Goal: Task Accomplishment & Management: Complete application form

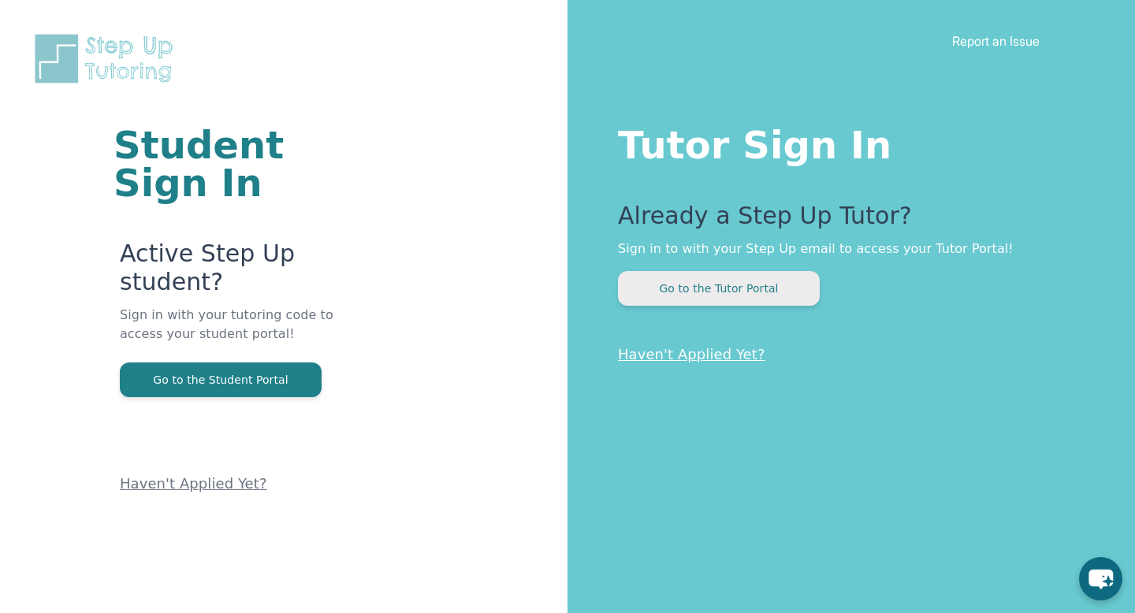
click at [699, 296] on button "Go to the Tutor Portal" at bounding box center [719, 288] width 202 height 35
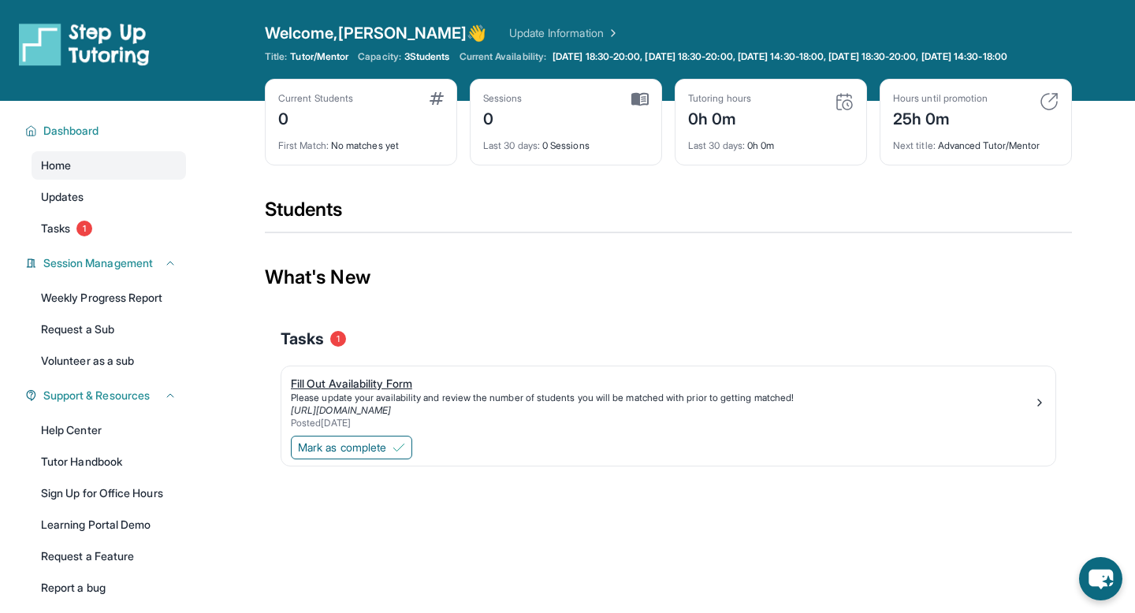
click at [381, 392] on div "Fill Out Availability Form" at bounding box center [662, 384] width 743 height 16
click at [363, 456] on span "Mark as complete" at bounding box center [342, 448] width 88 height 16
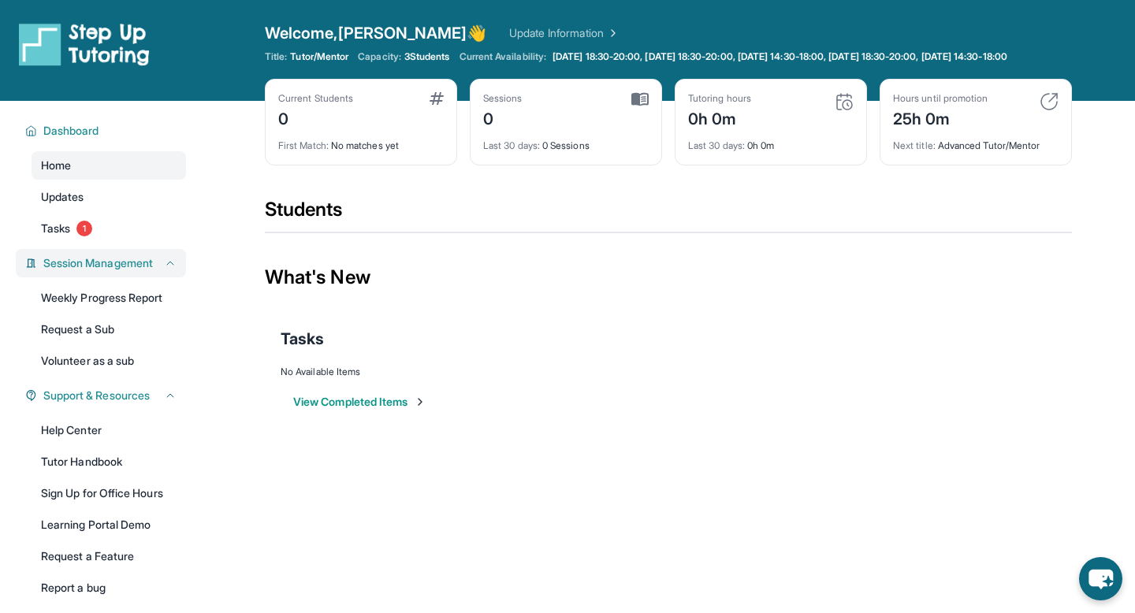
click at [129, 266] on div "Session Management" at bounding box center [101, 263] width 170 height 28
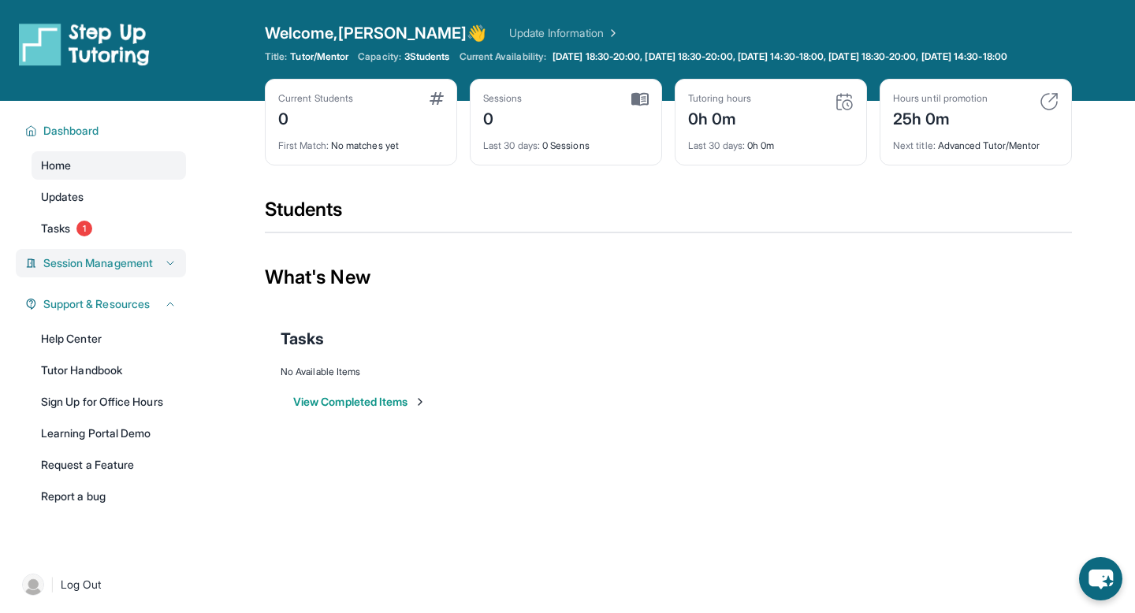
click at [129, 266] on div "Session Management" at bounding box center [101, 263] width 170 height 28
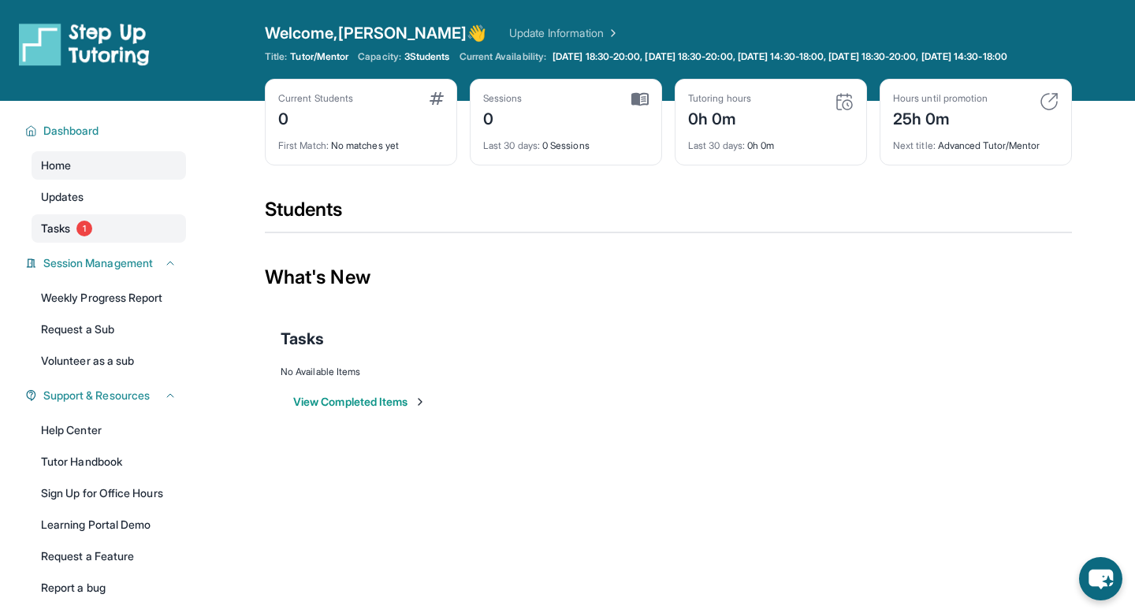
click at [99, 243] on link "Tasks 1" at bounding box center [109, 228] width 155 height 28
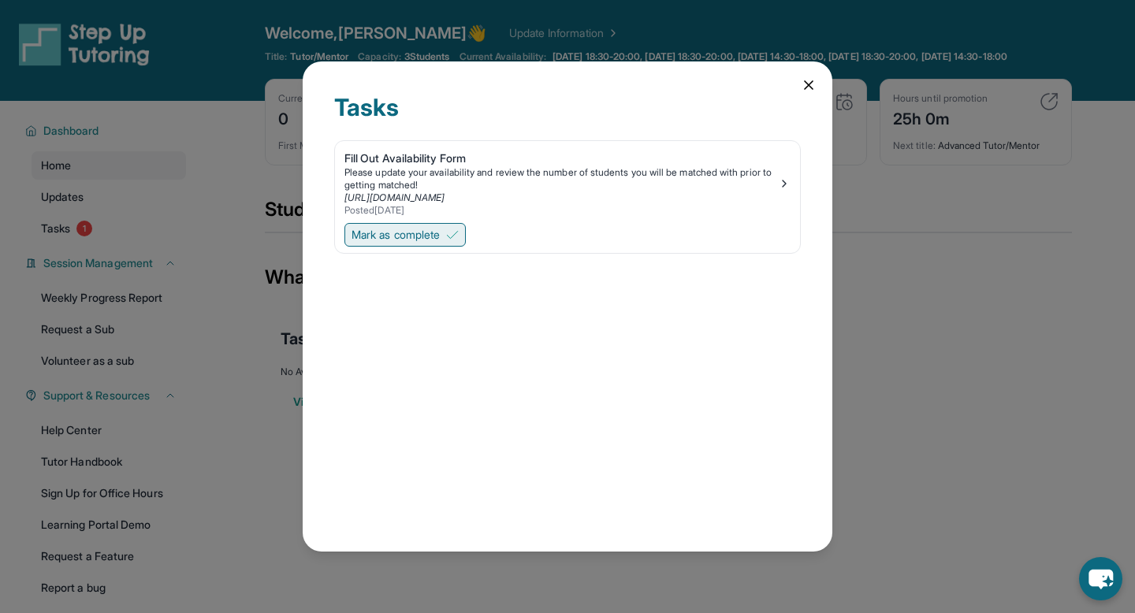
click at [459, 240] on img at bounding box center [452, 235] width 13 height 13
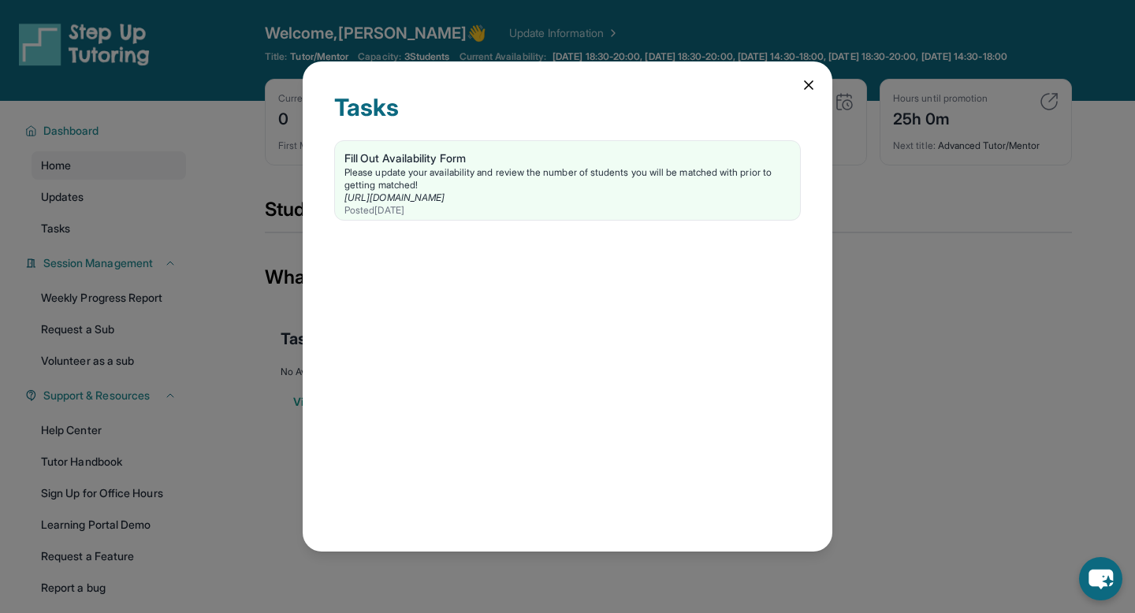
click at [286, 440] on div "Tasks Fill Out Availability Form Please update your availability and review the…" at bounding box center [567, 306] width 1135 height 613
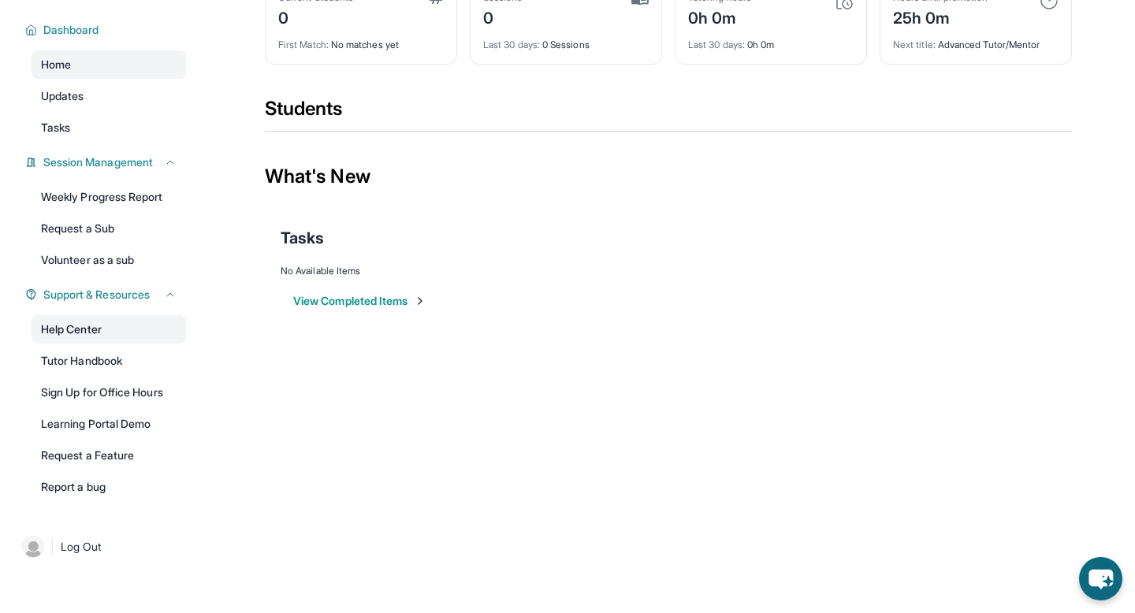
scroll to position [114, 0]
click at [177, 295] on div "Support & Resources" at bounding box center [101, 295] width 170 height 28
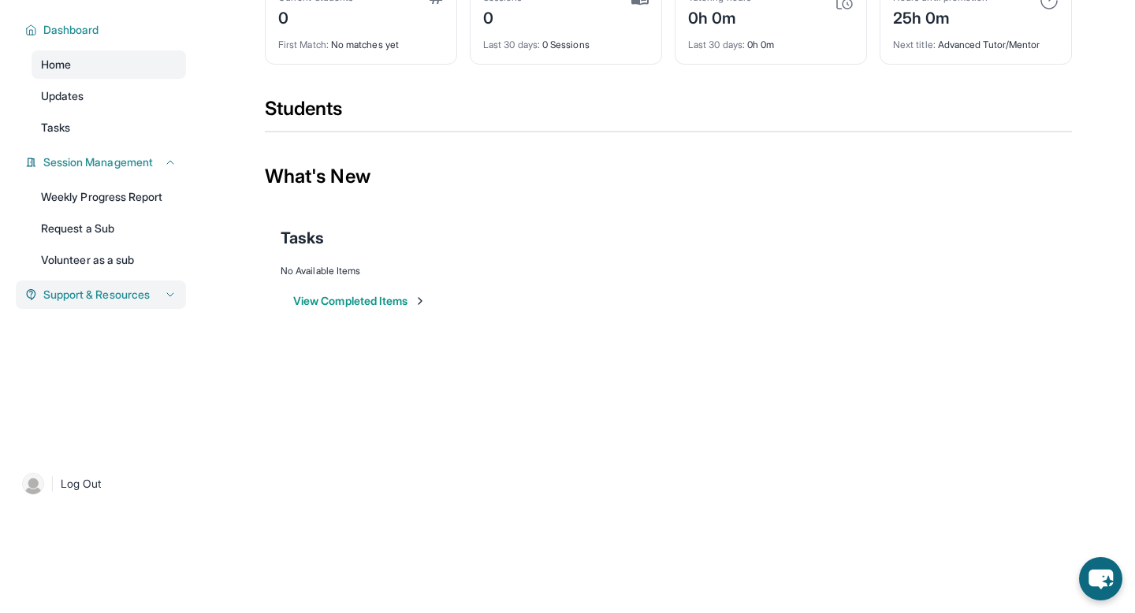
click at [177, 295] on div "Support & Resources" at bounding box center [101, 295] width 170 height 28
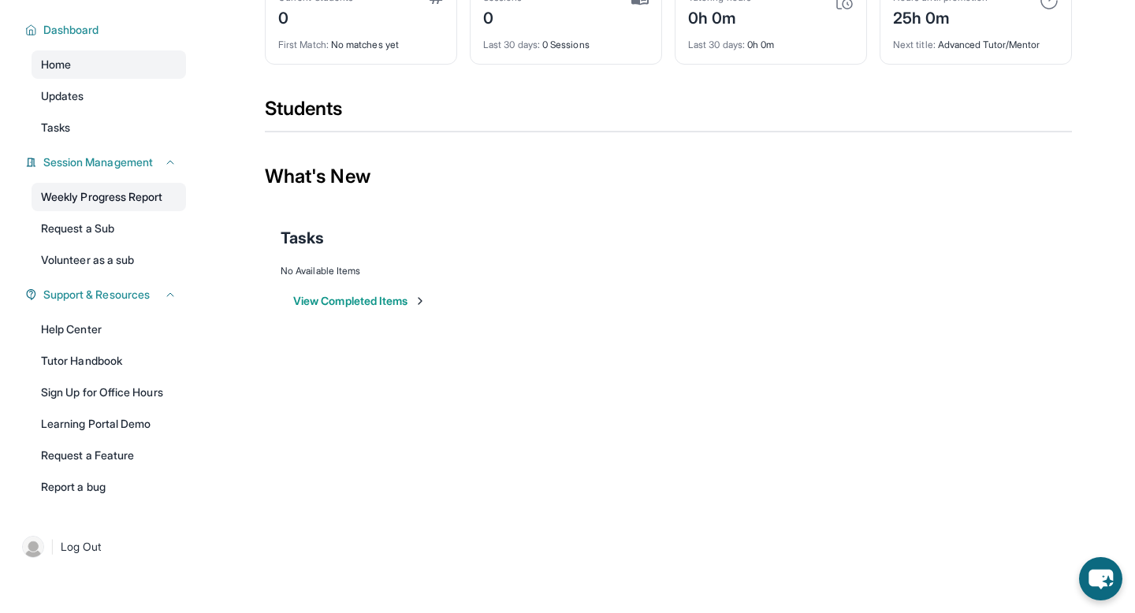
click at [158, 207] on link "Weekly Progress Report" at bounding box center [109, 197] width 155 height 28
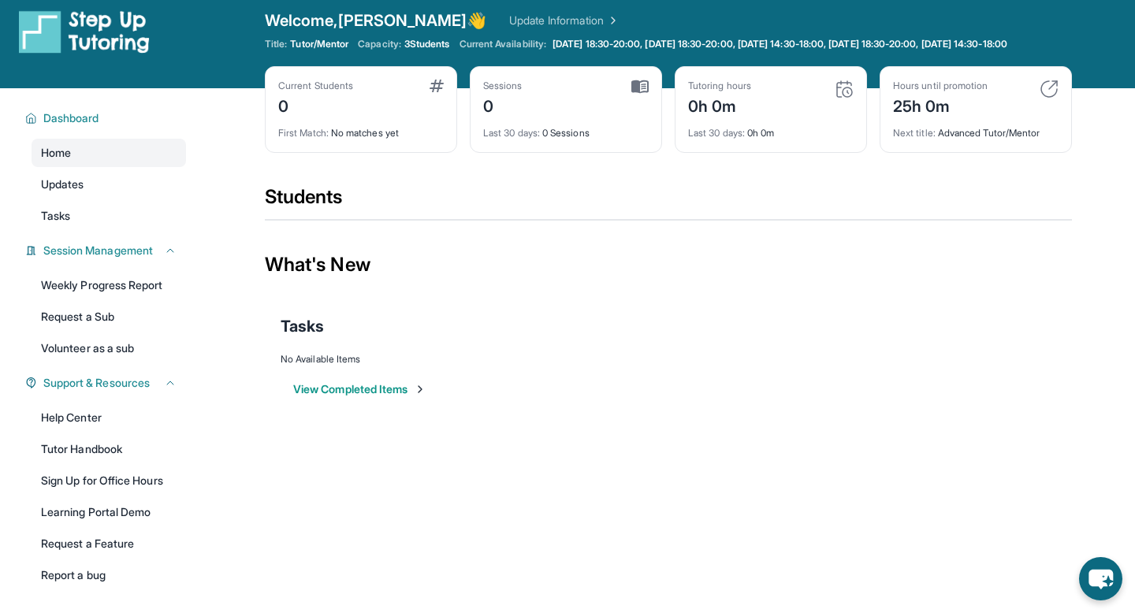
scroll to position [0, 0]
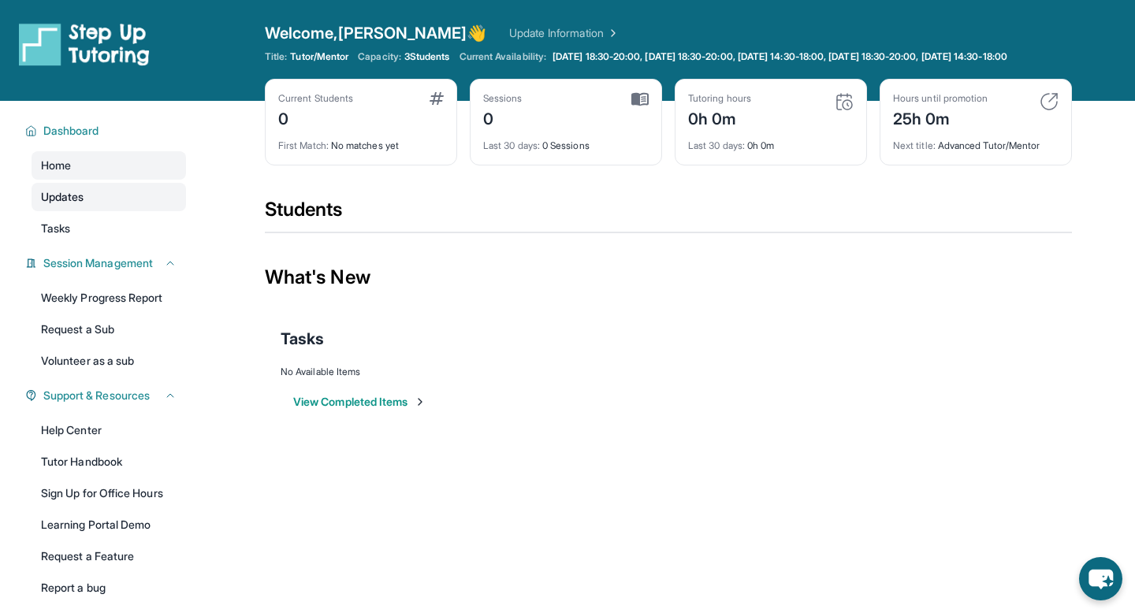
click at [111, 206] on link "Updates" at bounding box center [109, 197] width 155 height 28
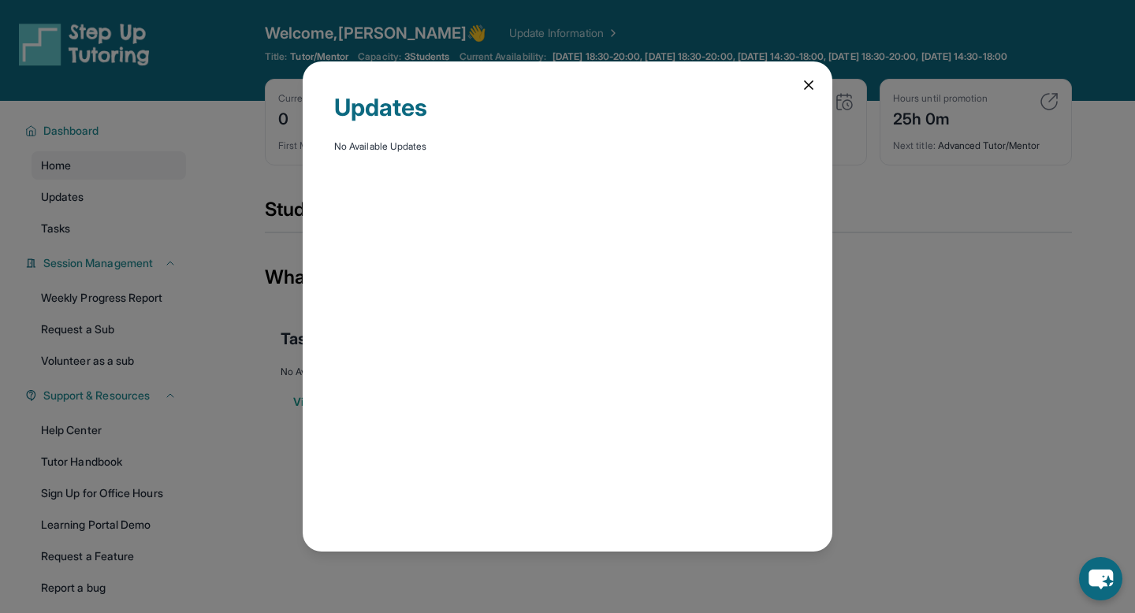
click at [805, 88] on icon at bounding box center [809, 85] width 8 height 8
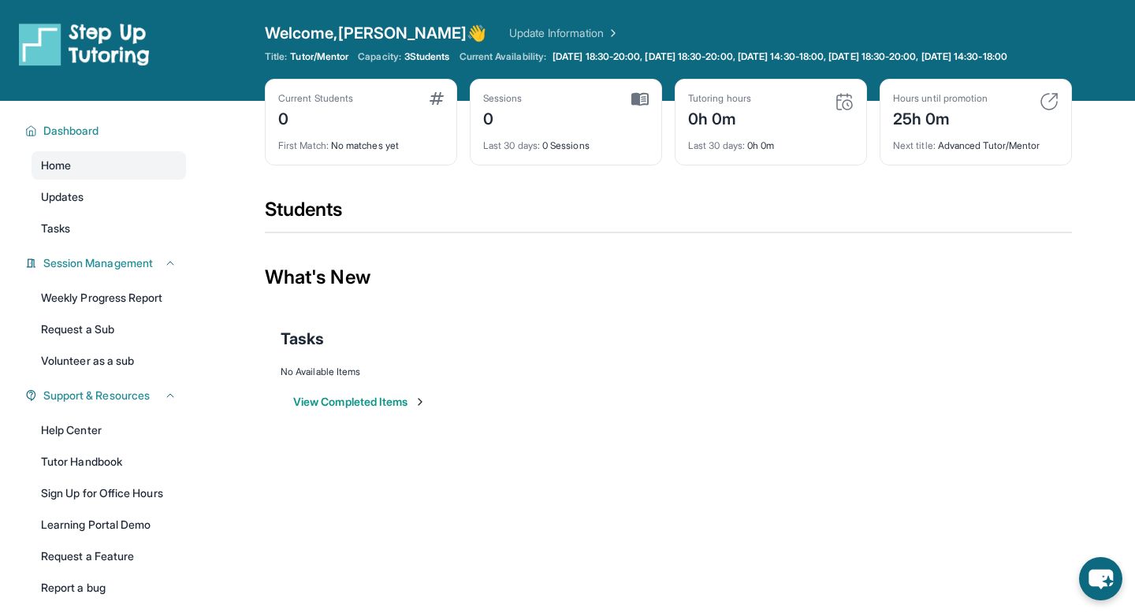
click at [758, 128] on div "Tutoring hours 0h 0m" at bounding box center [771, 111] width 166 height 38
click at [852, 111] on img at bounding box center [844, 101] width 19 height 19
click at [845, 111] on img at bounding box center [844, 101] width 19 height 19
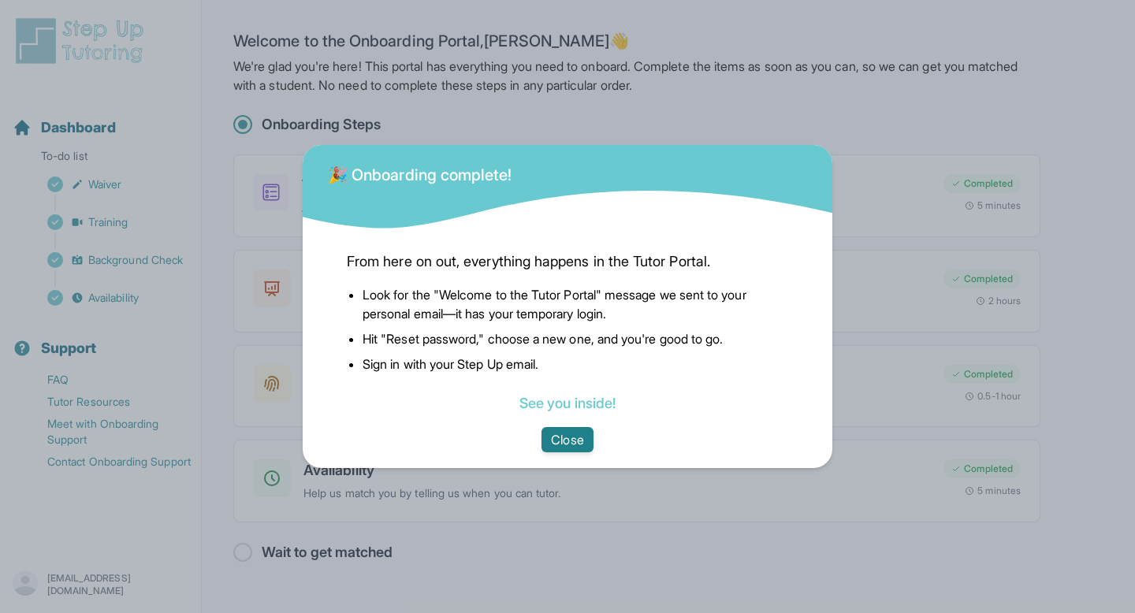
click at [582, 442] on button "Close" at bounding box center [567, 439] width 51 height 25
